Goal: Check status: Check status

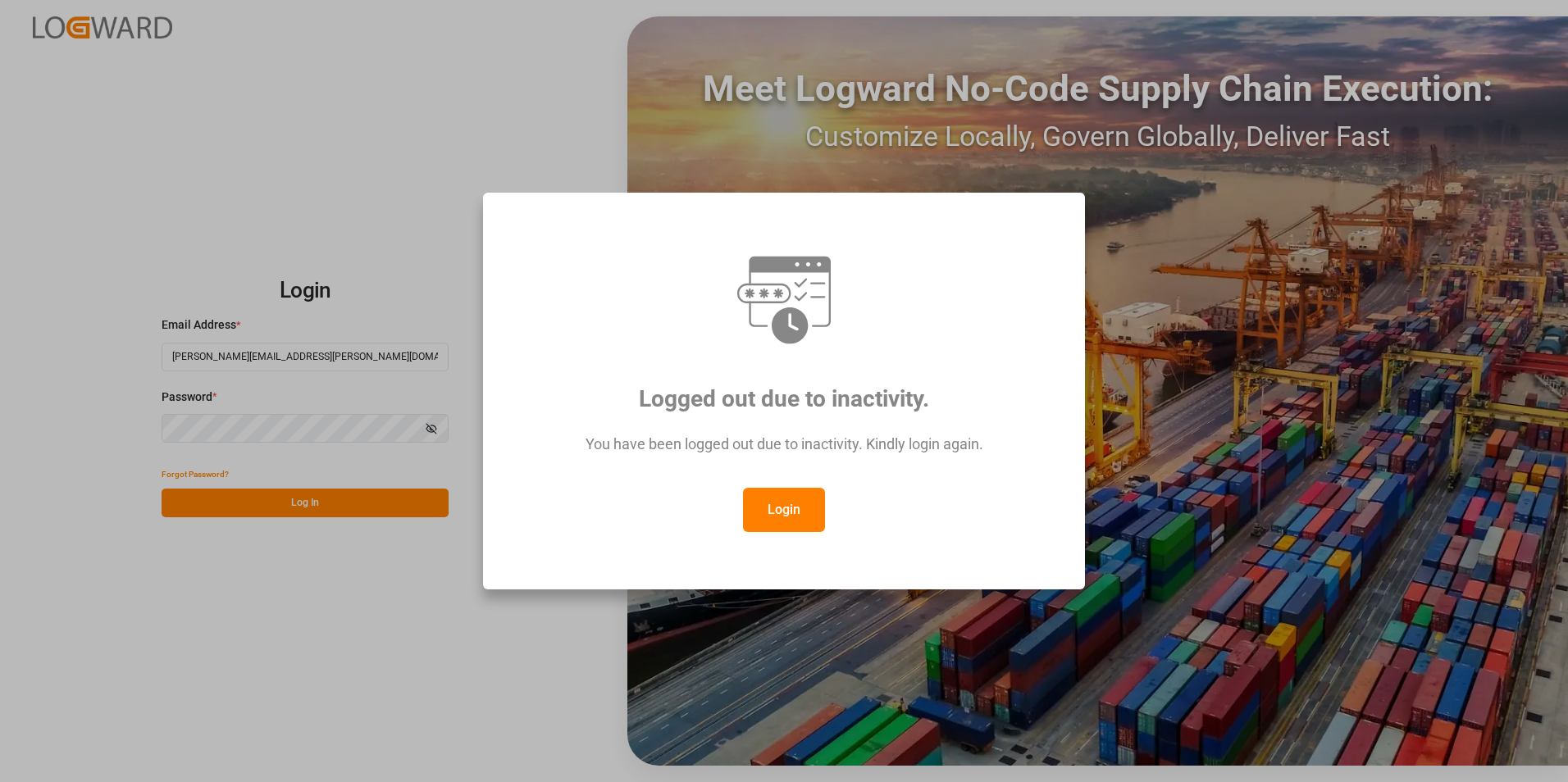
click at [760, 518] on button "Login" at bounding box center [784, 510] width 82 height 44
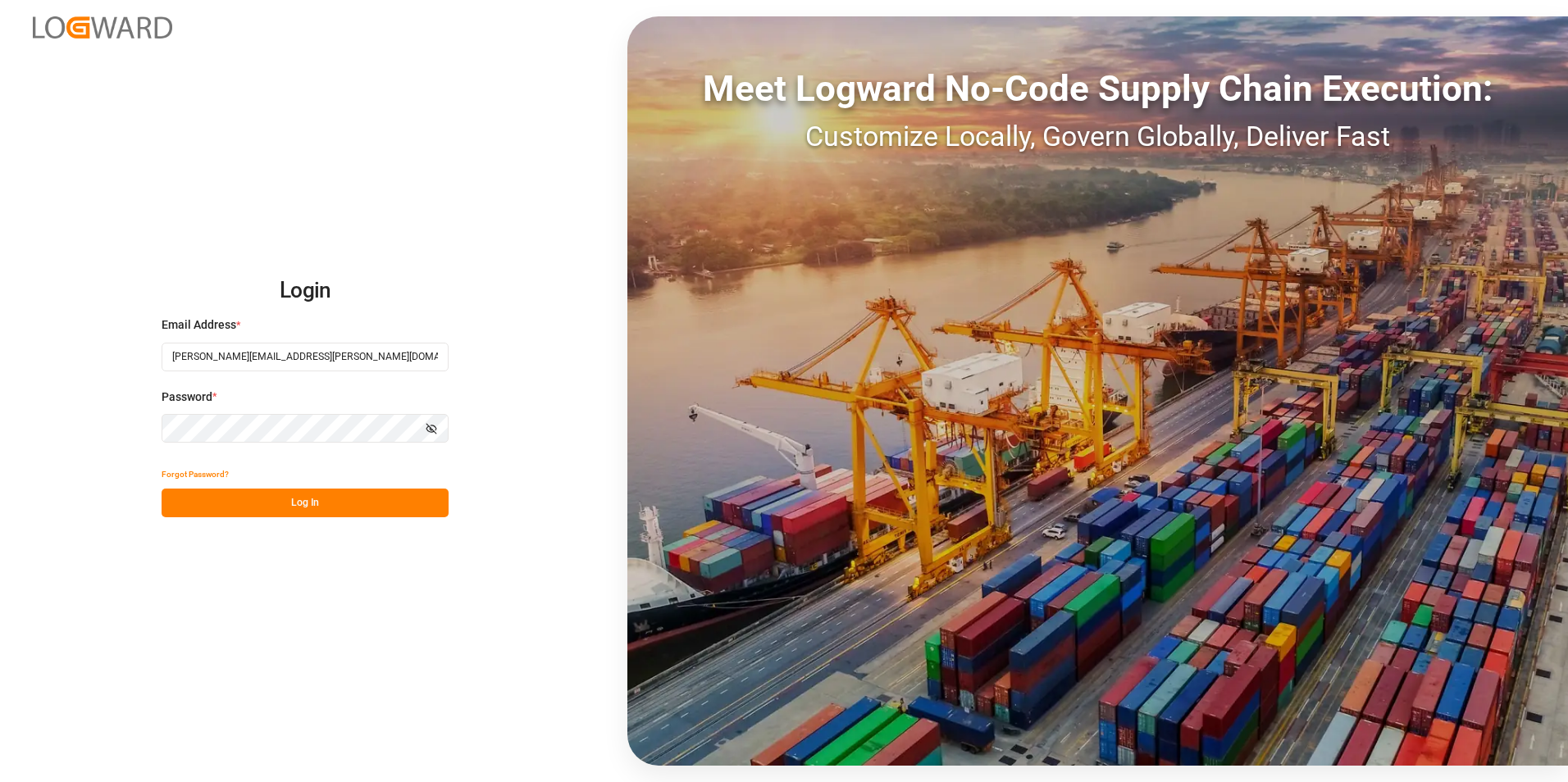
click at [336, 502] on button "Log In" at bounding box center [305, 503] width 287 height 29
